Goal: Task Accomplishment & Management: Manage account settings

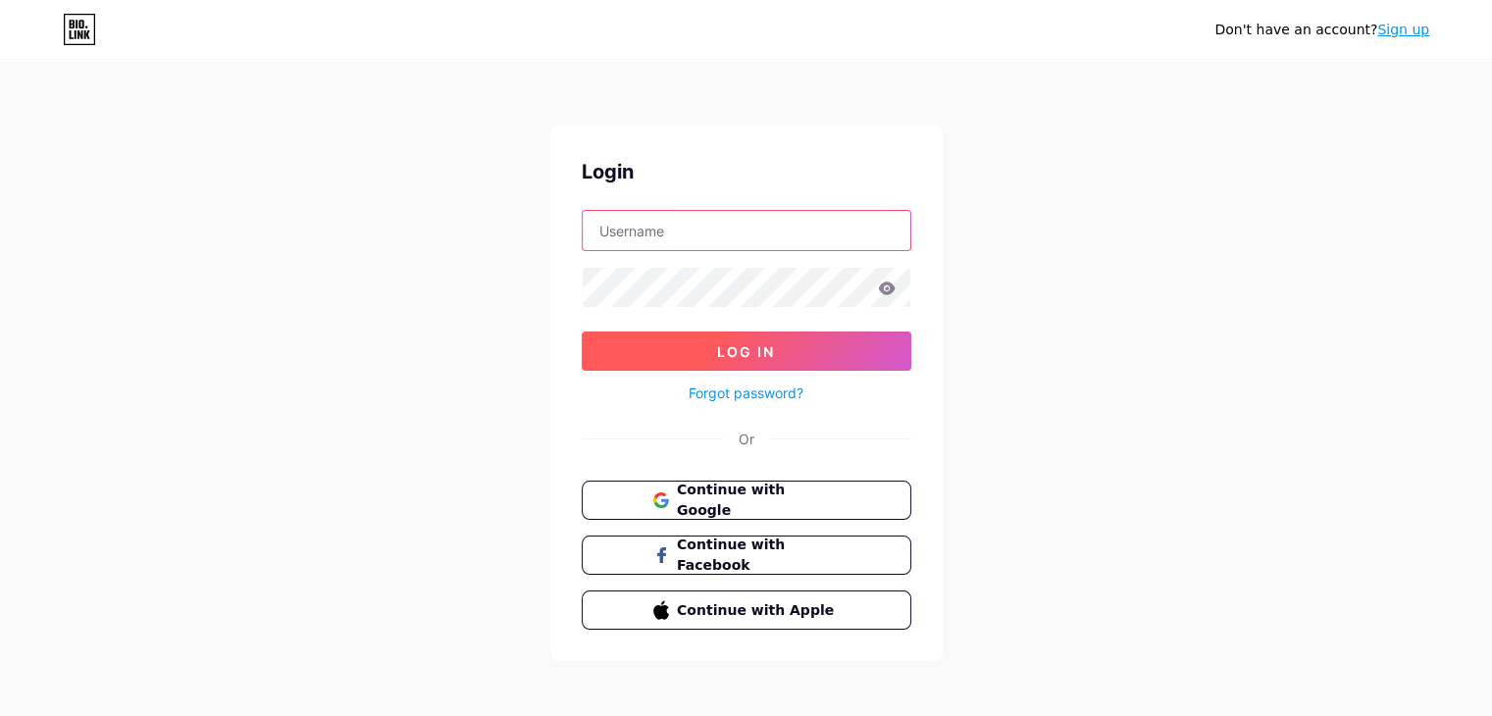
type input "ardiman"
click at [709, 340] on button "Log In" at bounding box center [747, 351] width 330 height 39
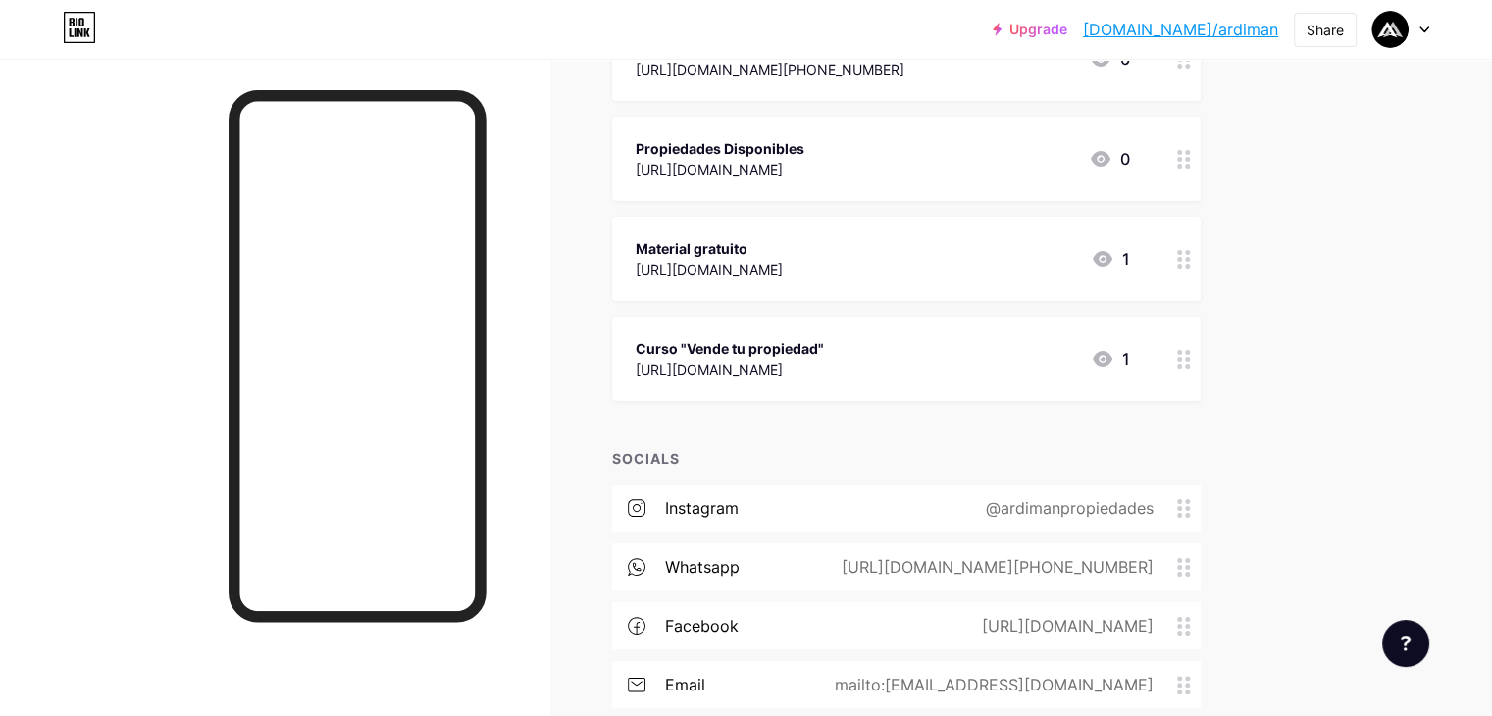
scroll to position [294, 0]
click at [1182, 362] on circle at bounding box center [1180, 364] width 5 height 5
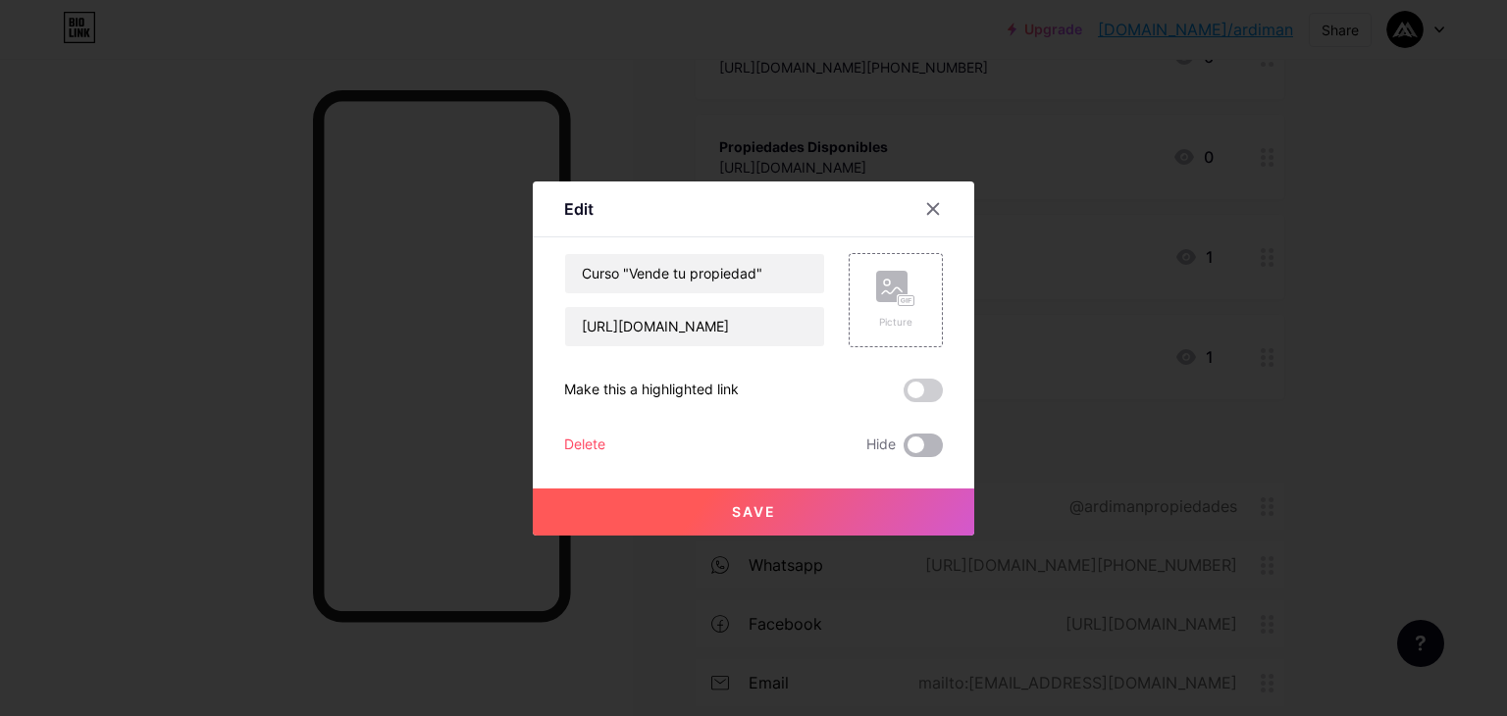
click at [925, 445] on span at bounding box center [923, 446] width 39 height 24
click at [904, 450] on input "checkbox" at bounding box center [904, 450] width 0 height 0
click at [927, 449] on span at bounding box center [923, 446] width 39 height 24
click at [904, 450] on input "checkbox" at bounding box center [904, 450] width 0 height 0
click at [935, 449] on span at bounding box center [923, 446] width 39 height 24
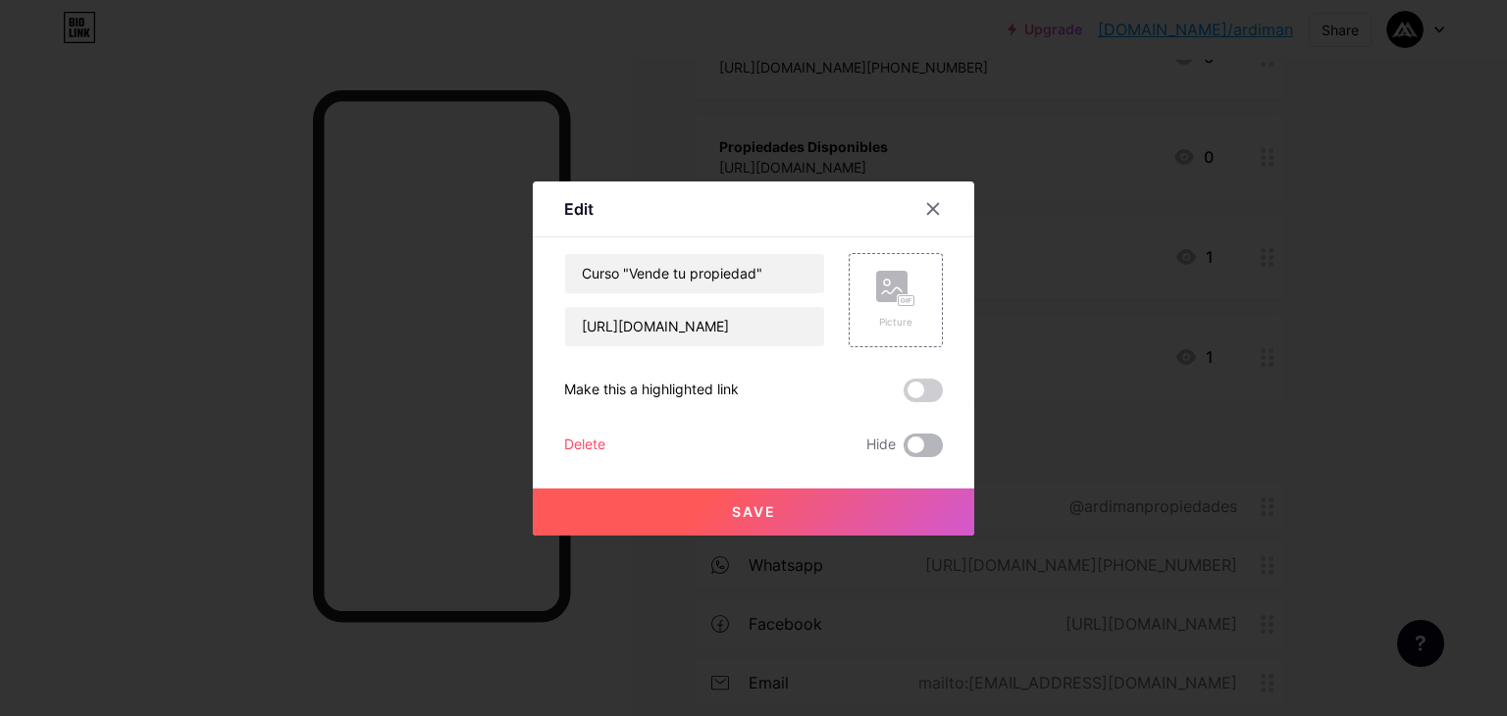
click at [904, 450] on input "checkbox" at bounding box center [904, 450] width 0 height 0
click at [935, 448] on span at bounding box center [923, 446] width 39 height 24
click at [904, 450] on input "checkbox" at bounding box center [904, 450] width 0 height 0
click at [887, 512] on button "Save" at bounding box center [754, 512] width 442 height 47
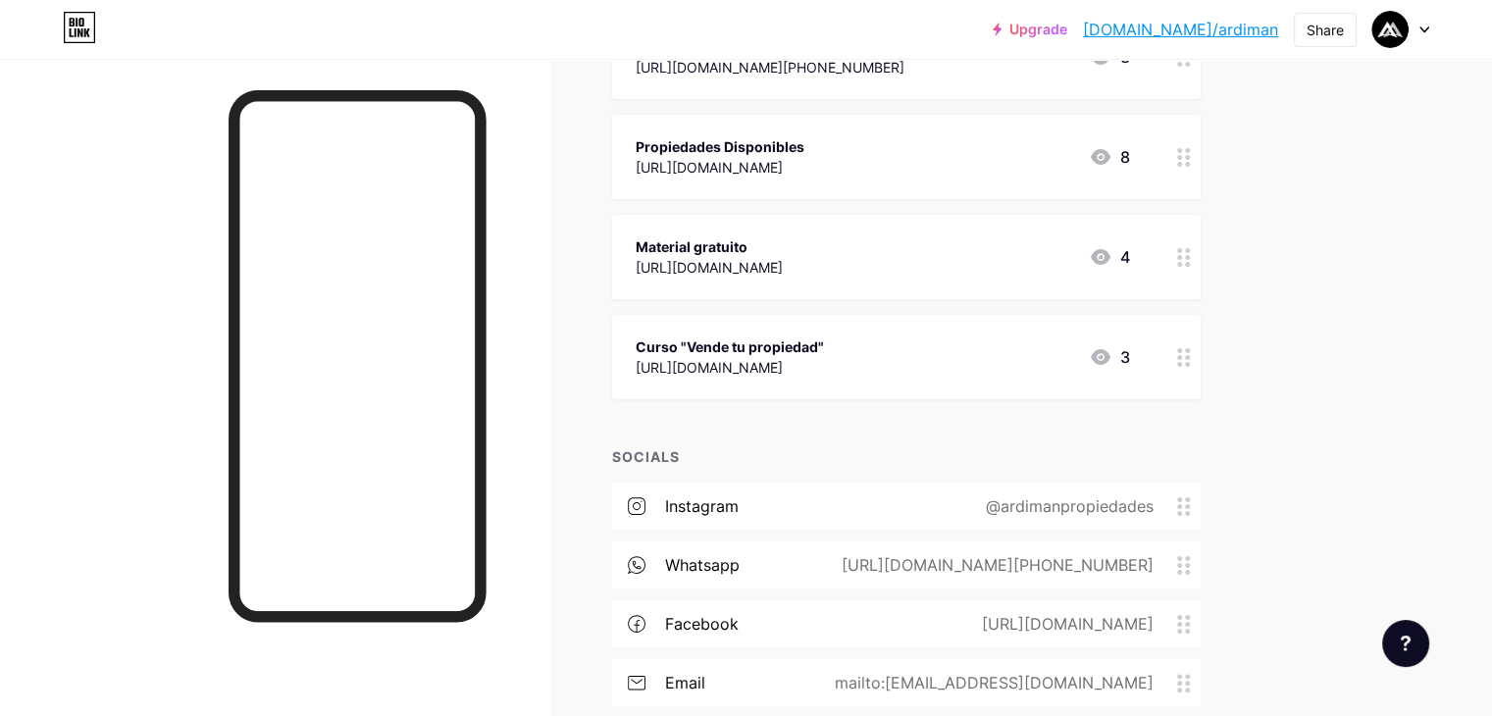
drag, startPoint x: 1115, startPoint y: 345, endPoint x: 1007, endPoint y: 447, distance: 148.5
click at [1007, 447] on div "SOCIALS" at bounding box center [906, 456] width 589 height 21
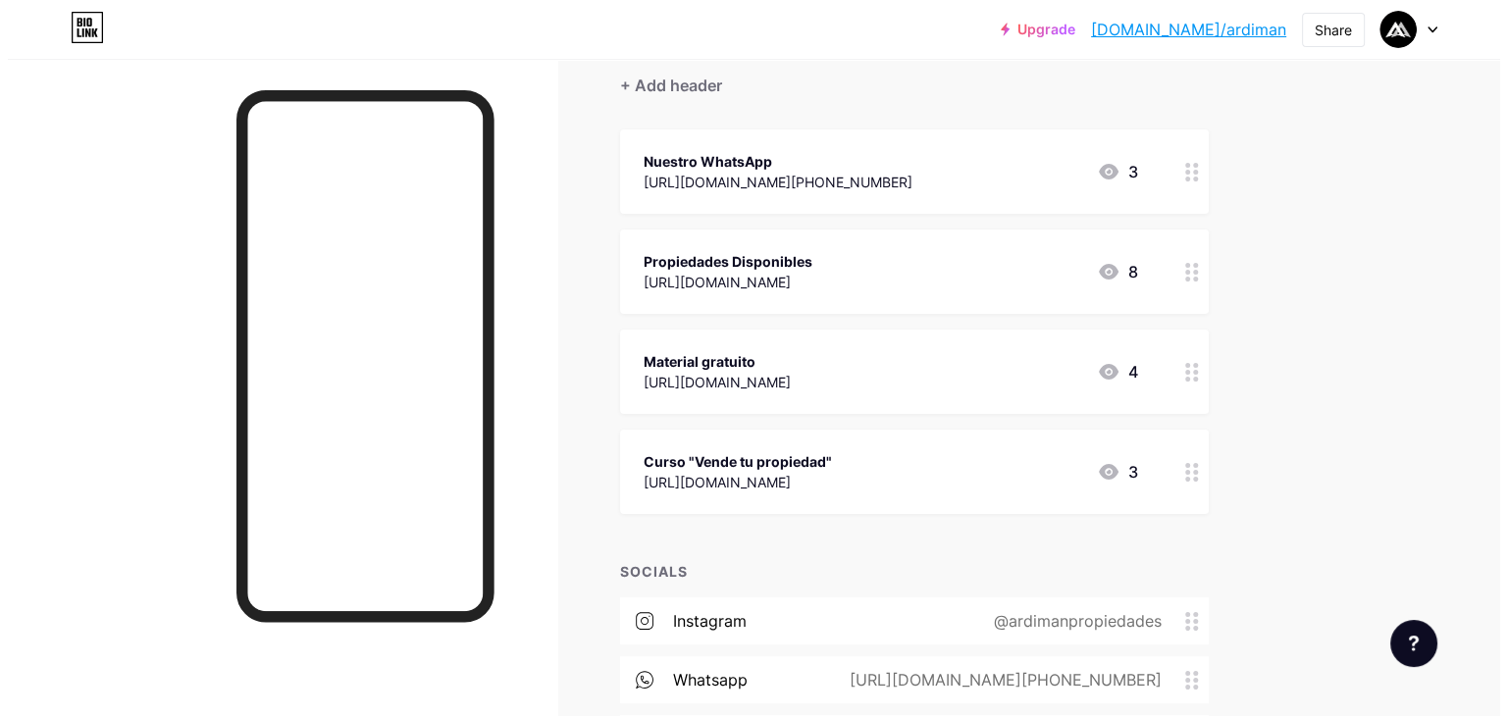
scroll to position [145, 0]
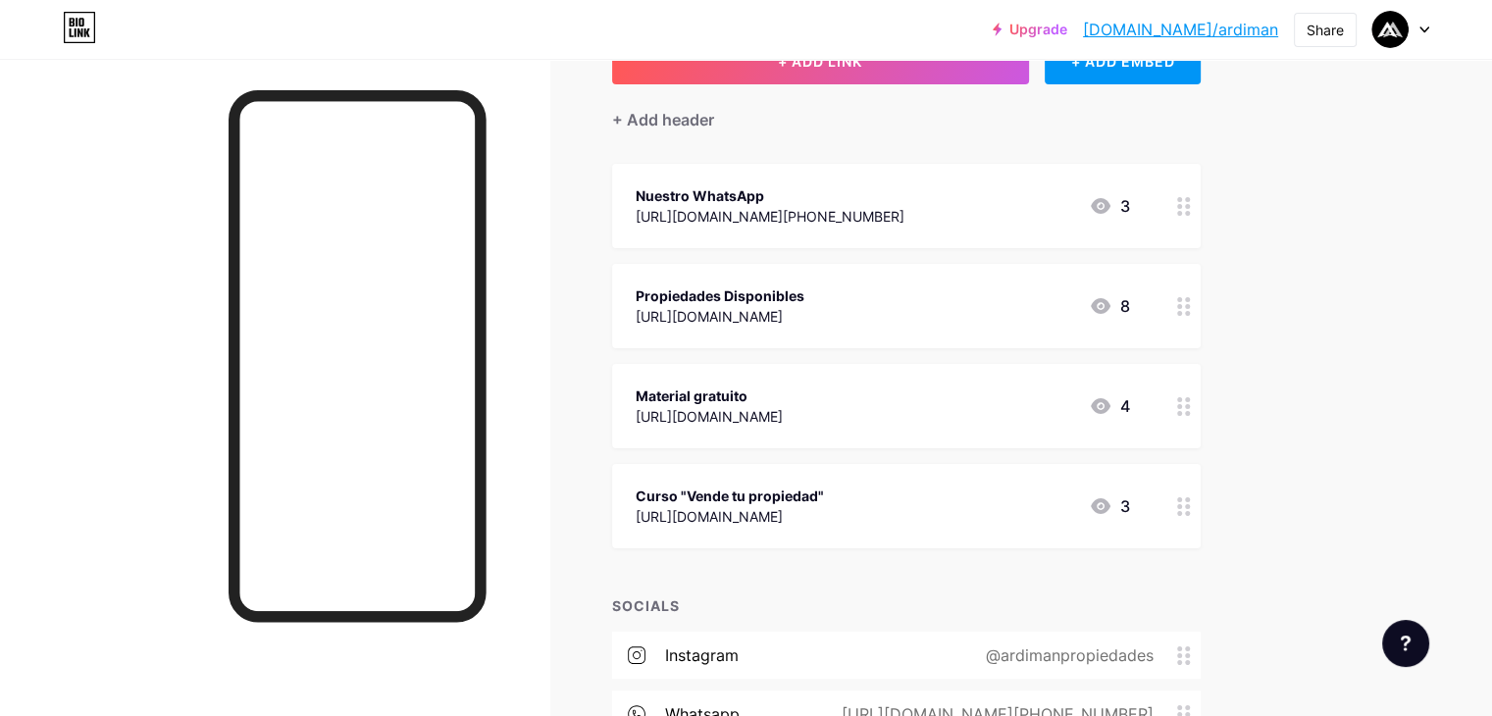
click at [1201, 515] on div at bounding box center [1184, 506] width 33 height 84
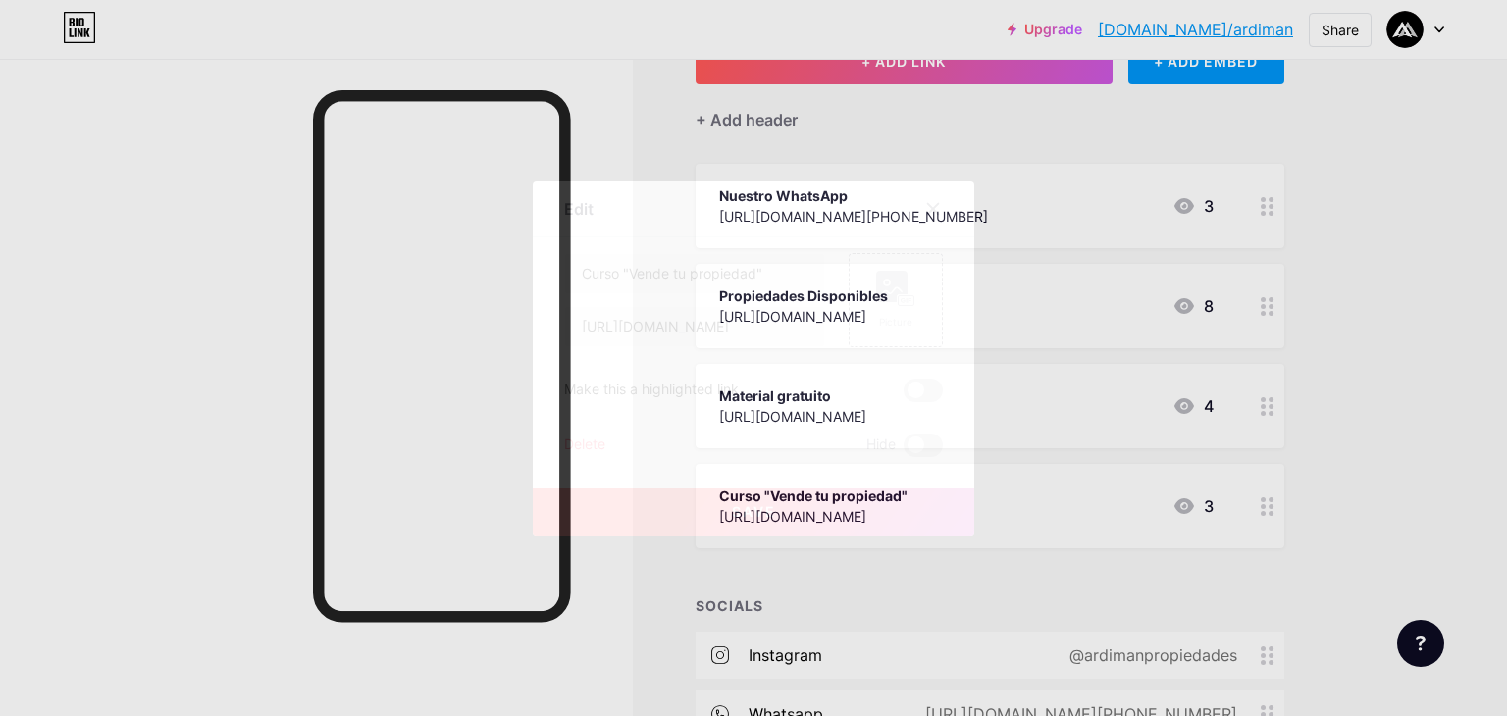
click at [578, 452] on div "Delete" at bounding box center [584, 446] width 41 height 24
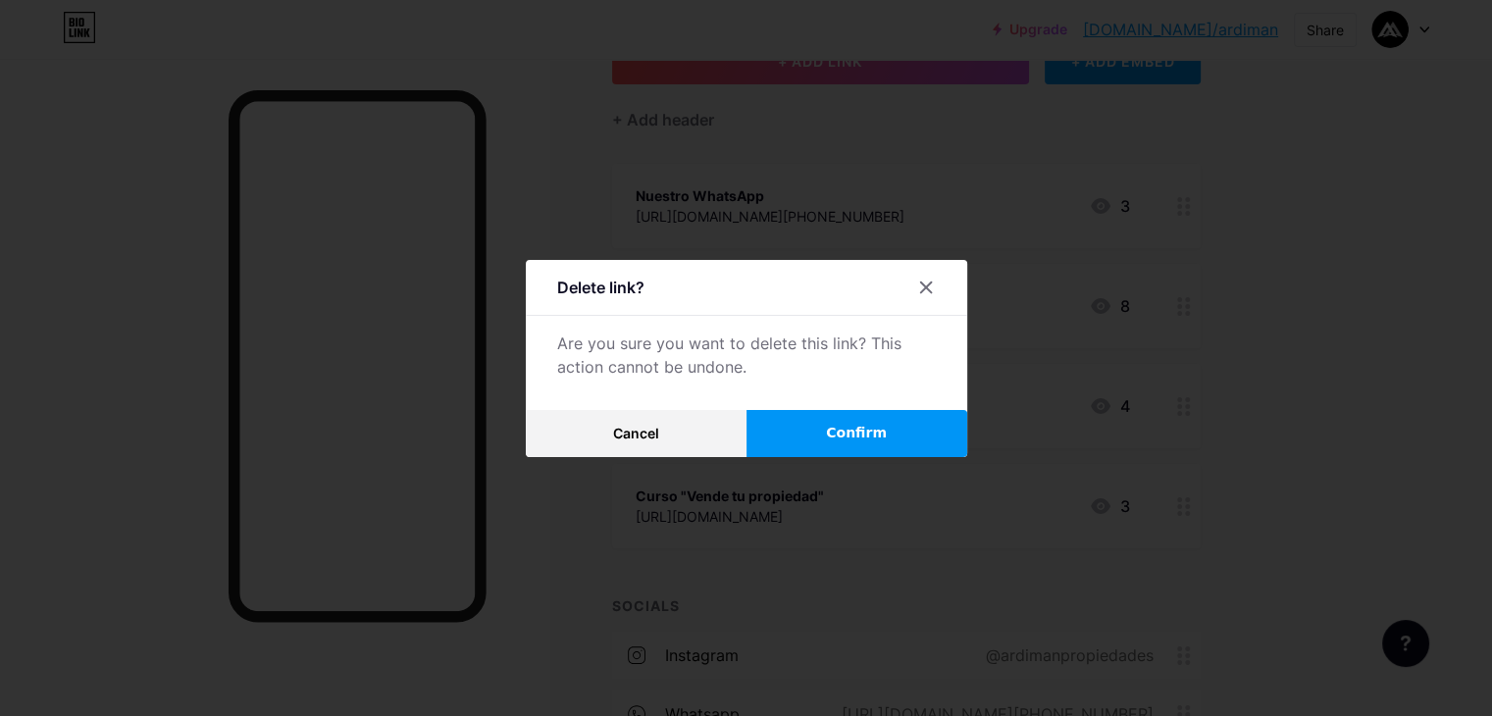
click at [816, 425] on button "Confirm" at bounding box center [857, 433] width 221 height 47
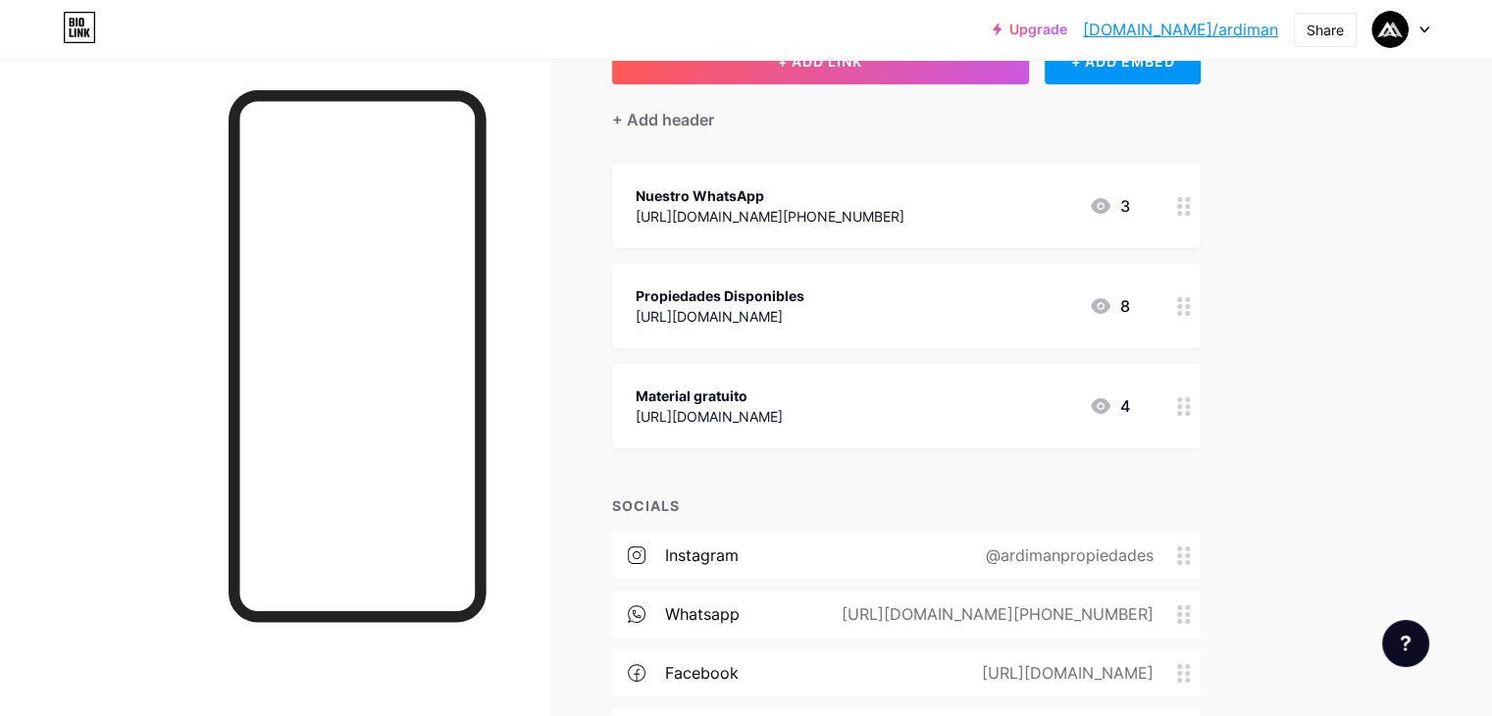
click at [783, 413] on div "[URL][DOMAIN_NAME]" at bounding box center [709, 416] width 147 height 21
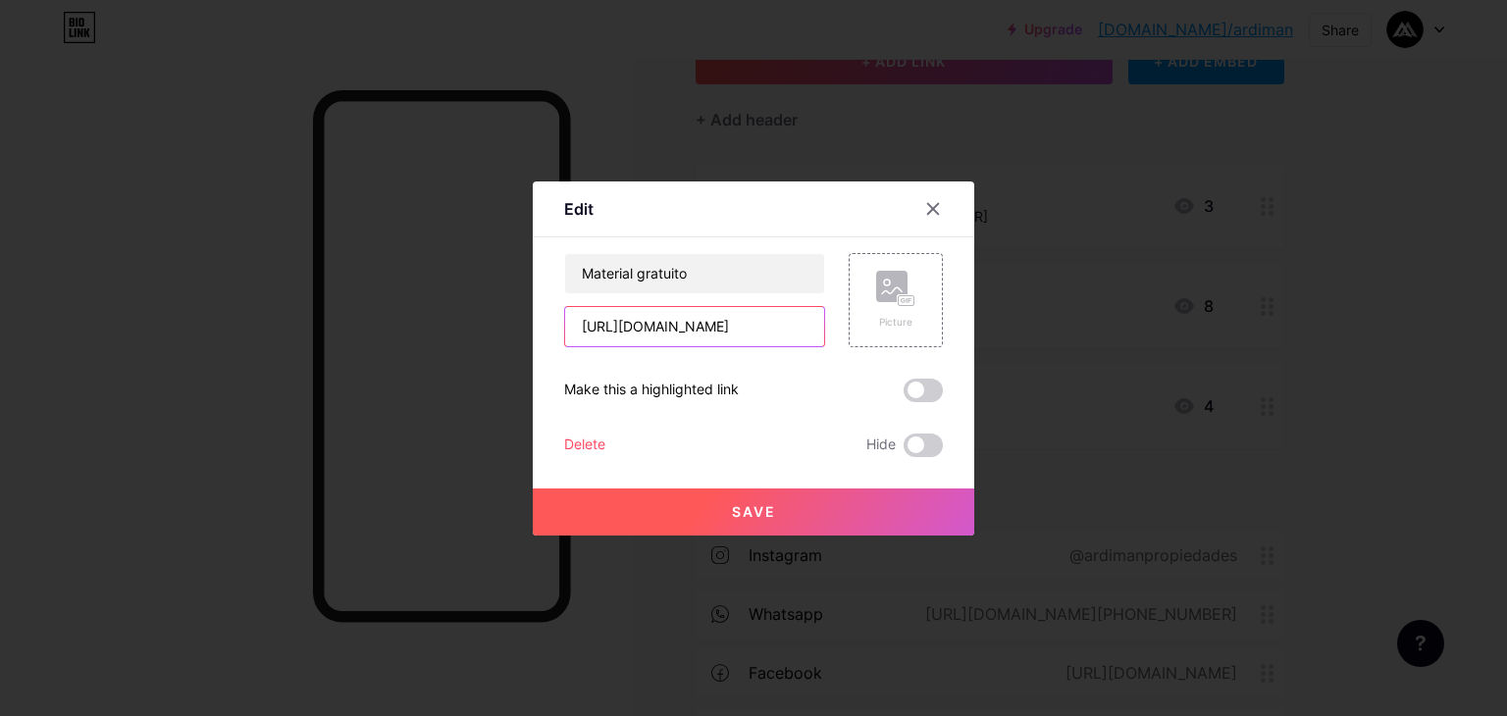
click at [817, 323] on input "[URL][DOMAIN_NAME]" at bounding box center [694, 326] width 259 height 39
click at [934, 207] on icon at bounding box center [933, 208] width 11 height 11
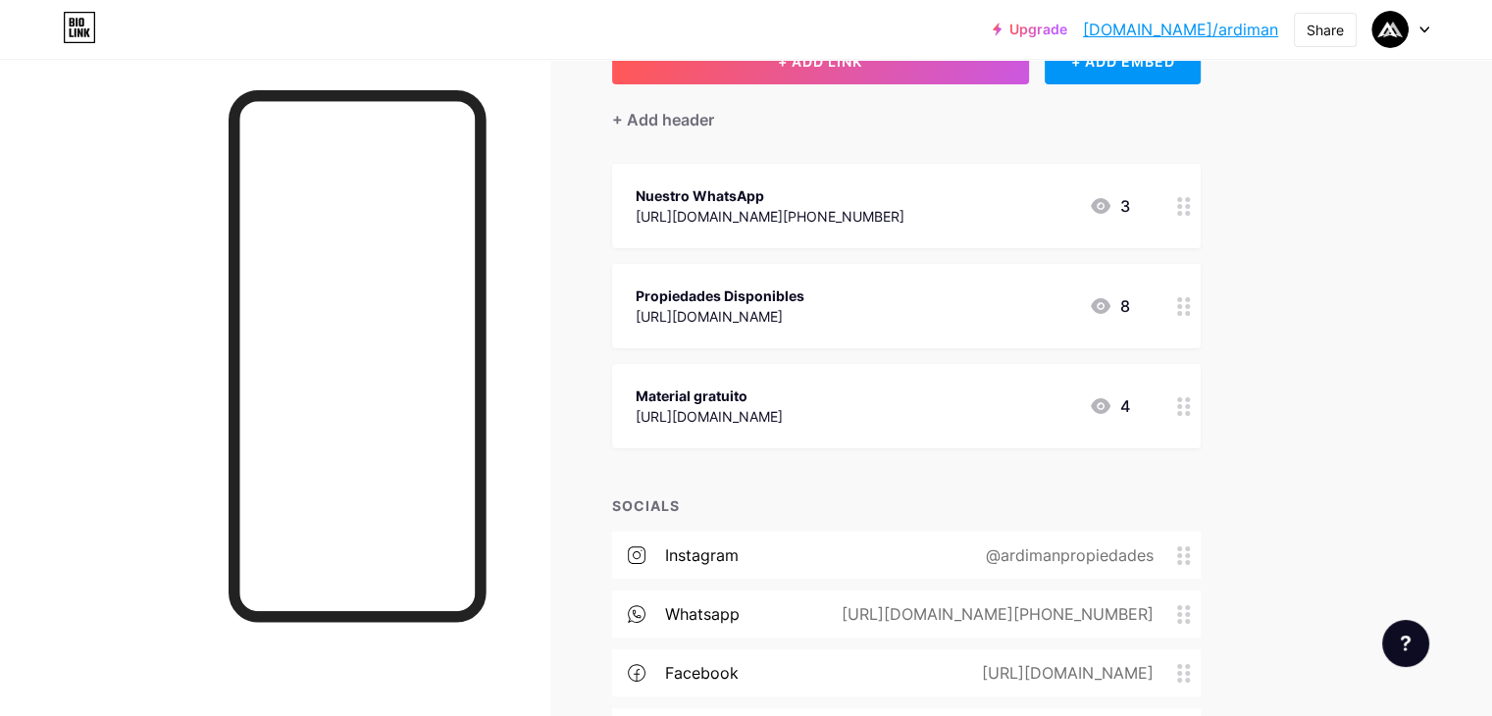
click at [783, 420] on div "[URL][DOMAIN_NAME]" at bounding box center [709, 416] width 147 height 21
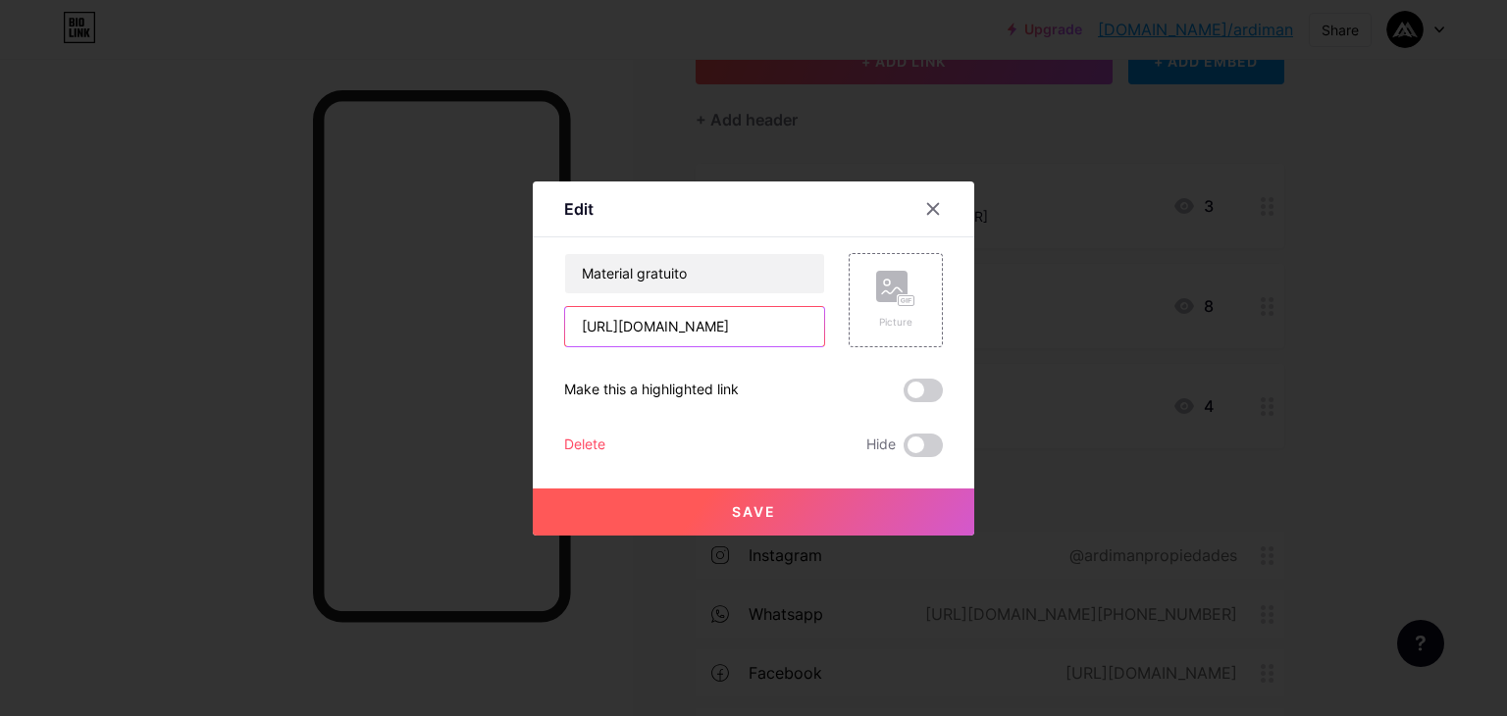
click at [810, 337] on input "[URL][DOMAIN_NAME]" at bounding box center [694, 326] width 259 height 39
drag, startPoint x: 585, startPoint y: 328, endPoint x: 913, endPoint y: 396, distance: 334.9
click at [913, 396] on div "Material gratuito [URL][DOMAIN_NAME] Picture Make this a highlighted link Delet…" at bounding box center [753, 355] width 379 height 204
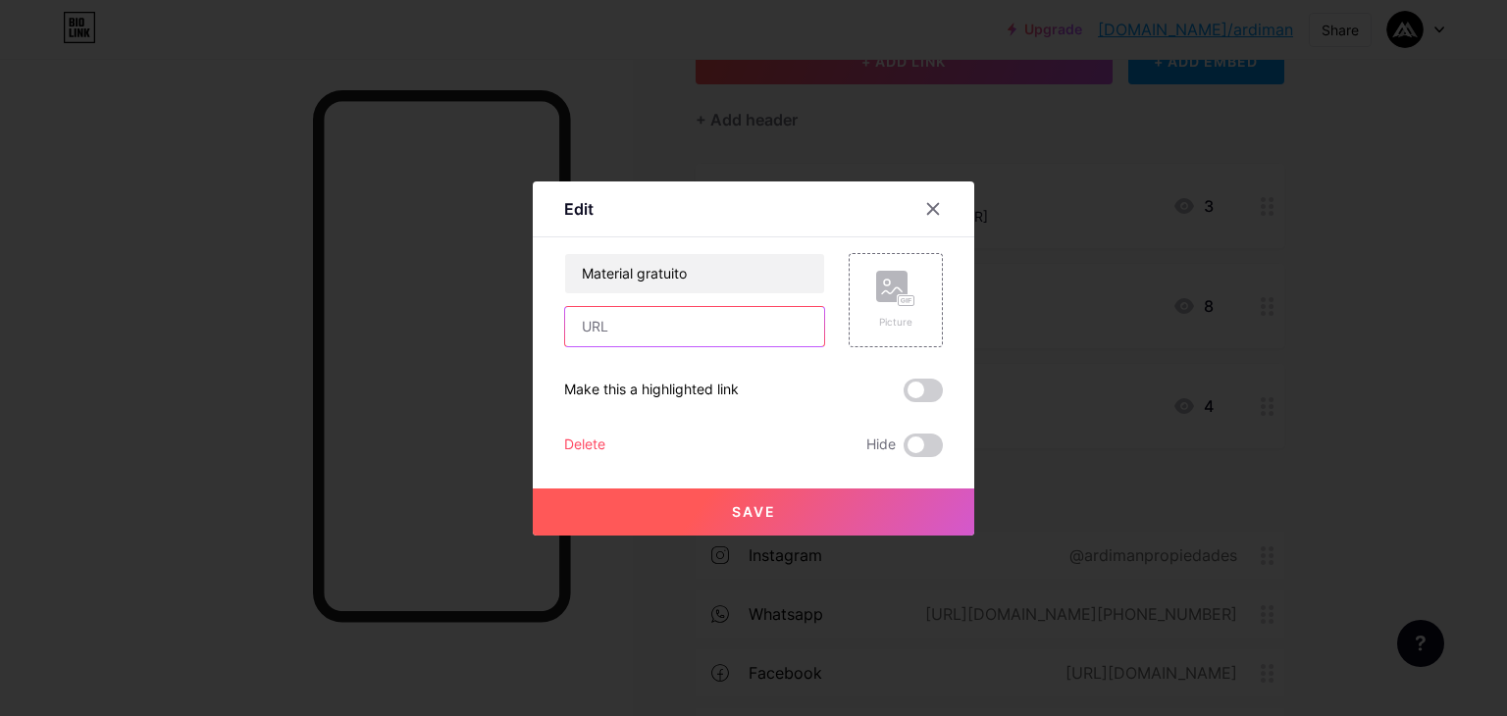
paste input "[URL][DOMAIN_NAME]"
type input "[URL][DOMAIN_NAME]"
click at [801, 524] on button "Save" at bounding box center [754, 512] width 442 height 47
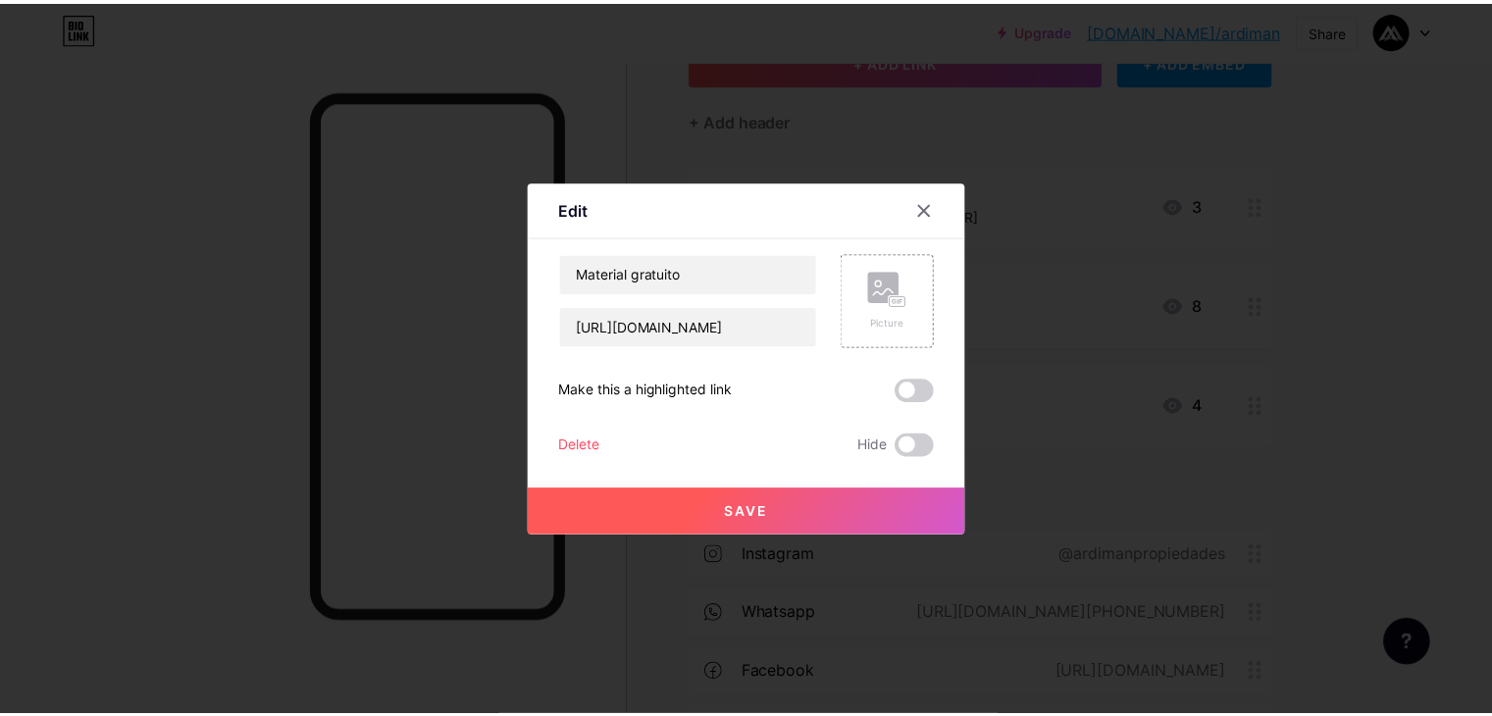
scroll to position [0, 0]
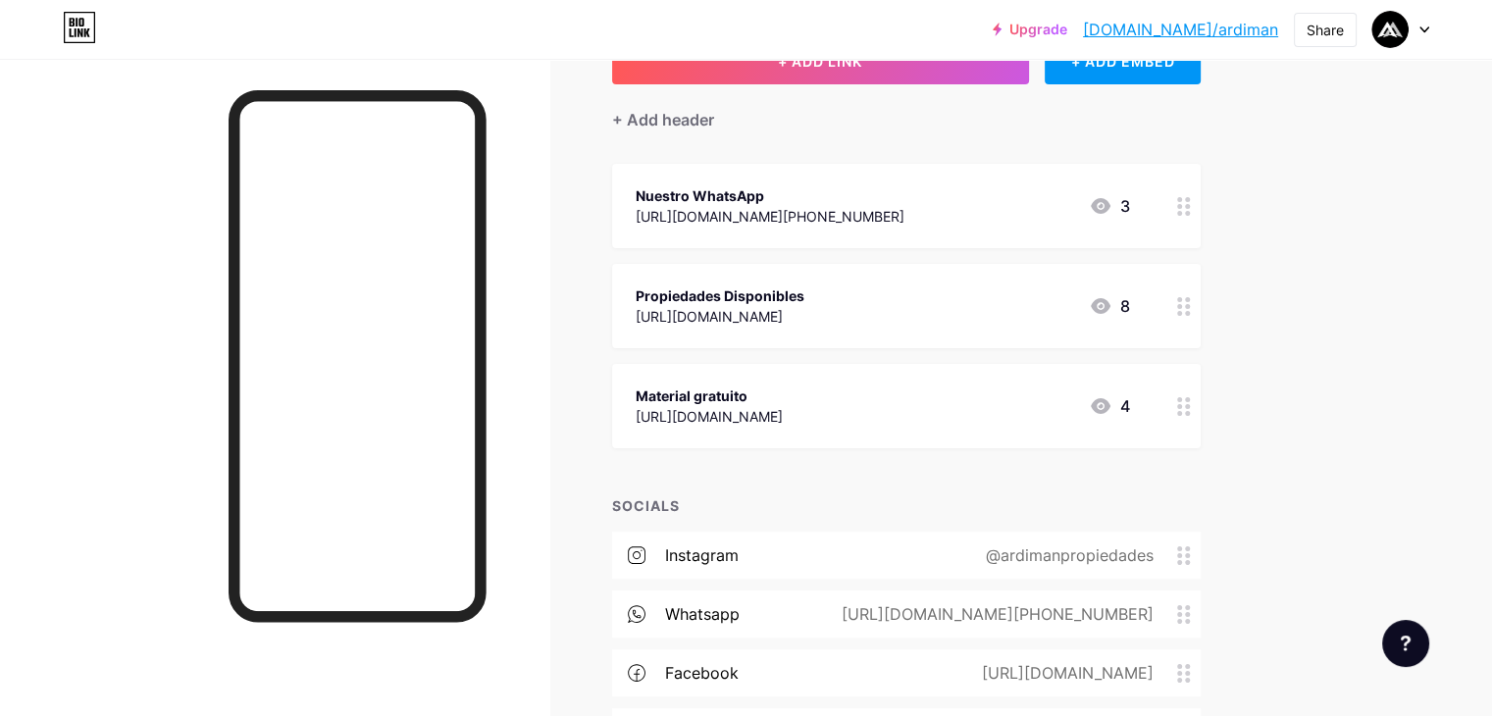
click at [1442, 276] on div "Upgrade [DOMAIN_NAME]/ardima... [DOMAIN_NAME]/ardiman Share Switch accounts ARD…" at bounding box center [746, 384] width 1492 height 1058
